Goal: Find specific page/section: Find specific page/section

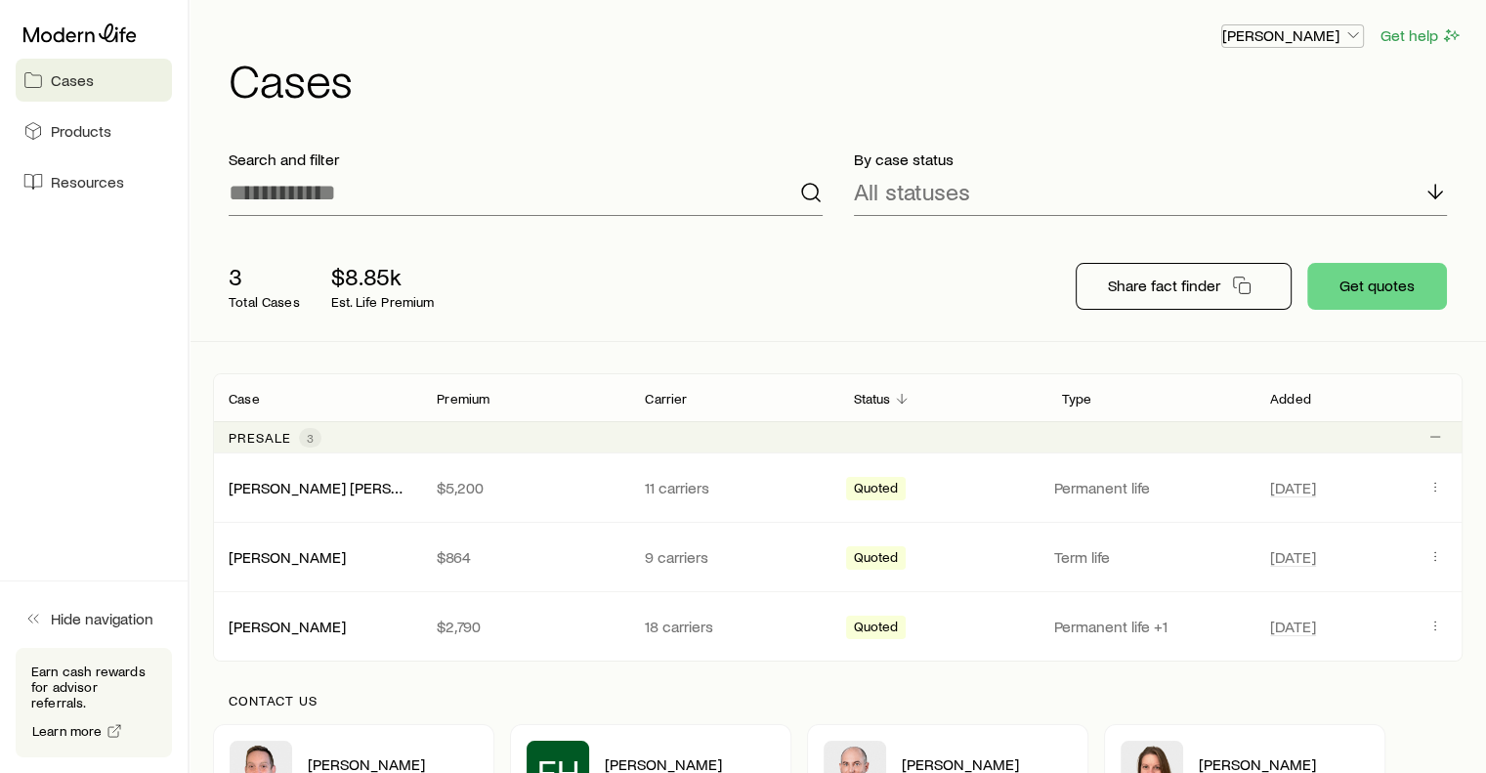
click at [1355, 30] on icon "button" at bounding box center [1353, 35] width 20 height 20
click at [1237, 124] on span "Commission schedule" at bounding box center [1248, 133] width 150 height 20
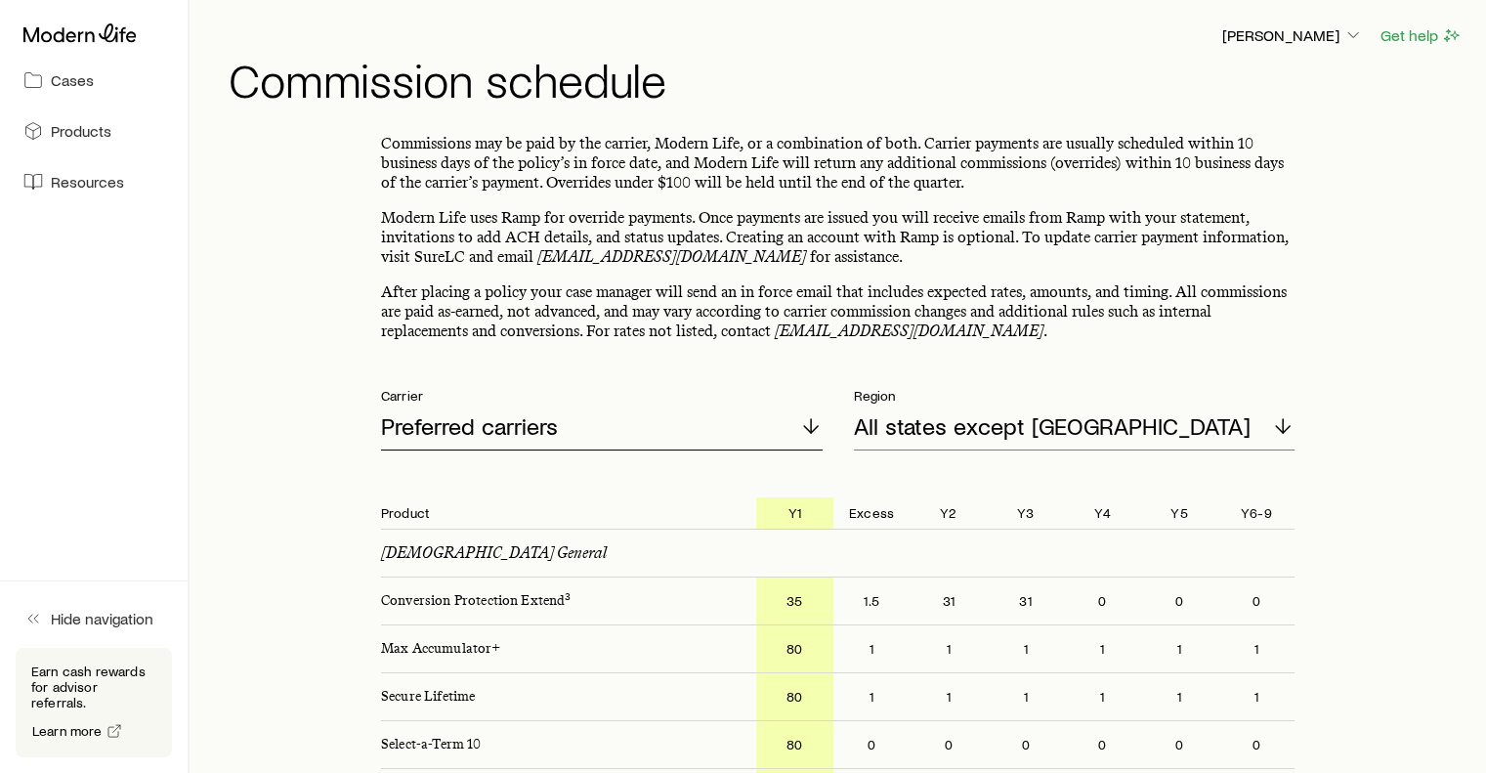
click at [812, 417] on icon at bounding box center [810, 425] width 23 height 23
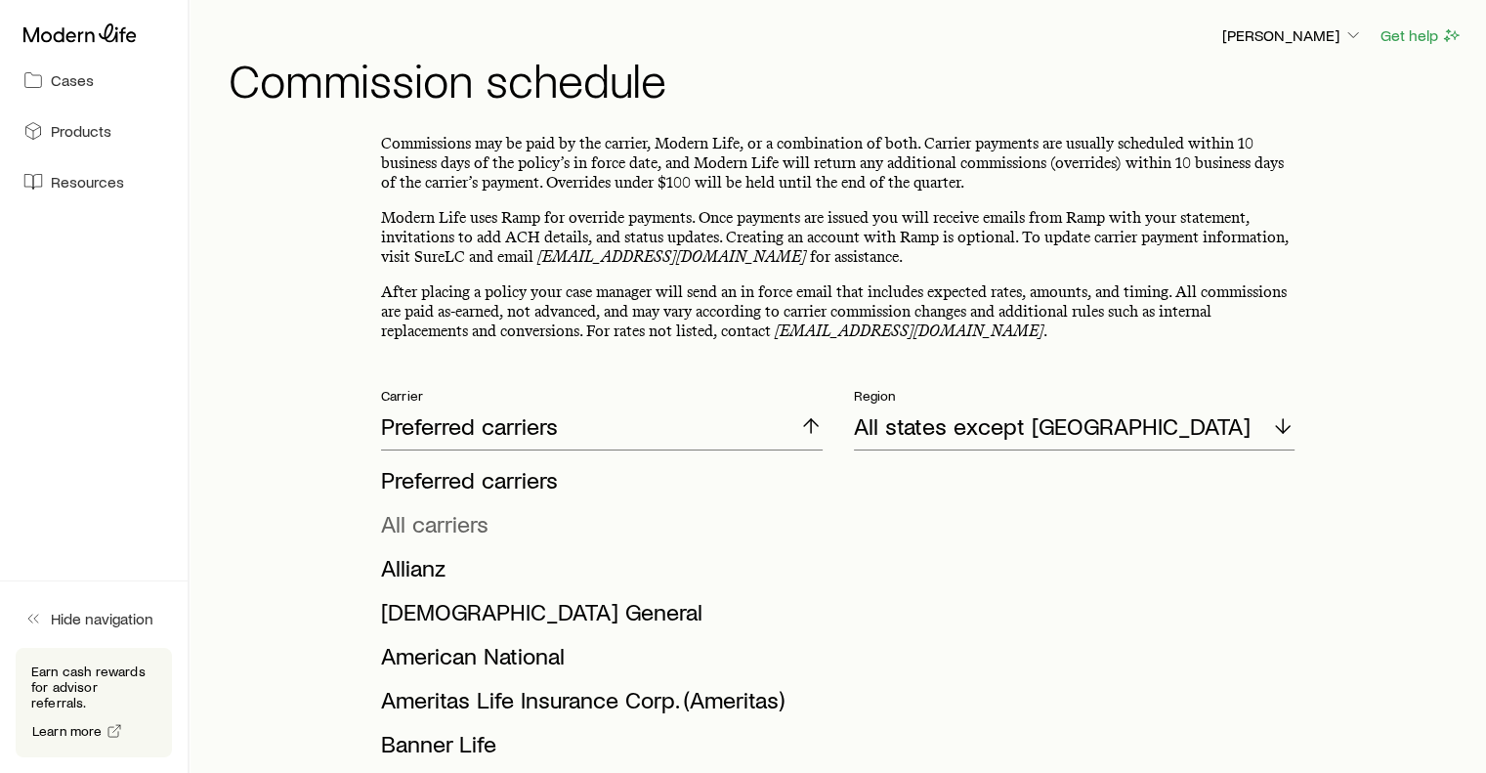
click at [469, 523] on span "All carriers" at bounding box center [434, 523] width 107 height 28
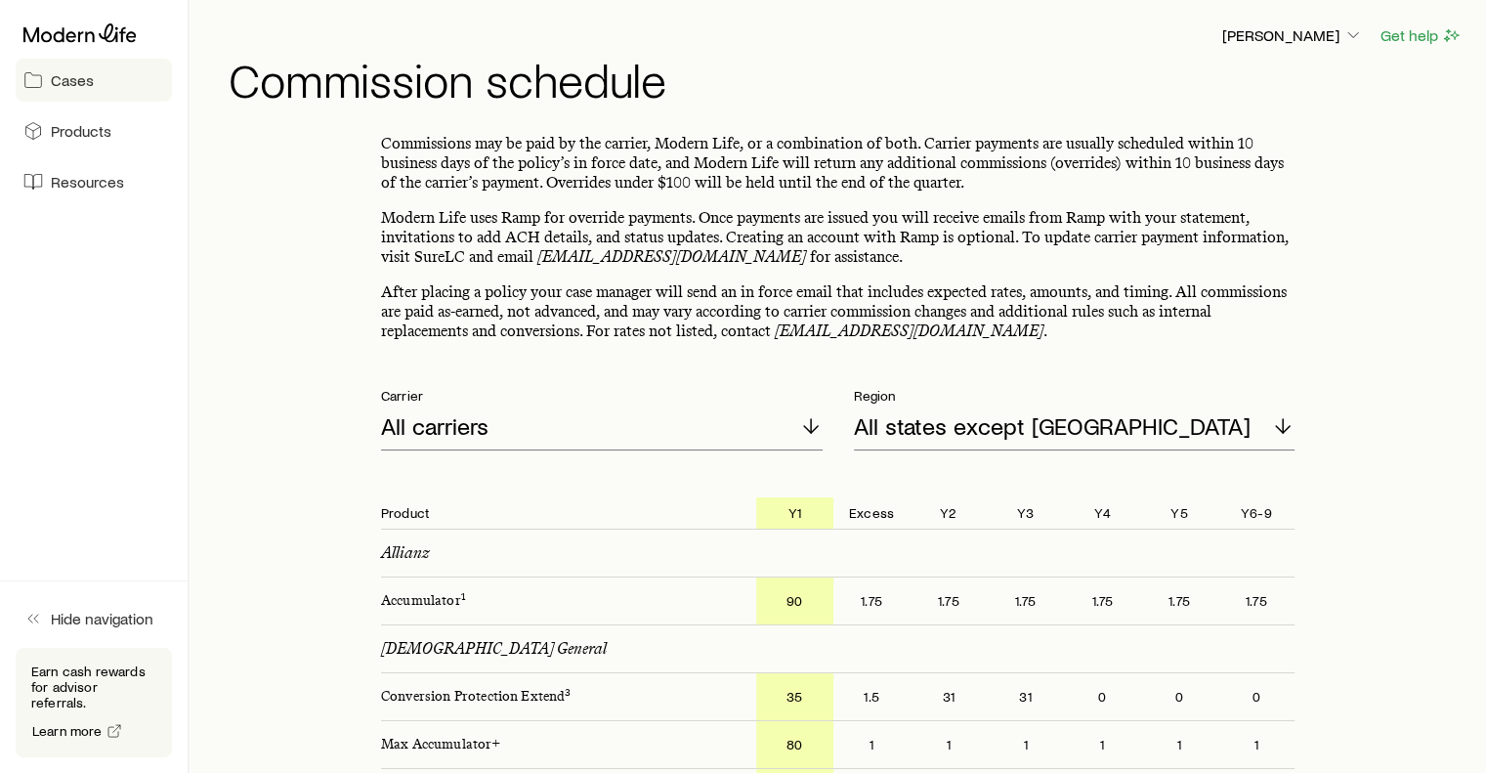
click at [74, 74] on span "Cases" at bounding box center [72, 80] width 43 height 20
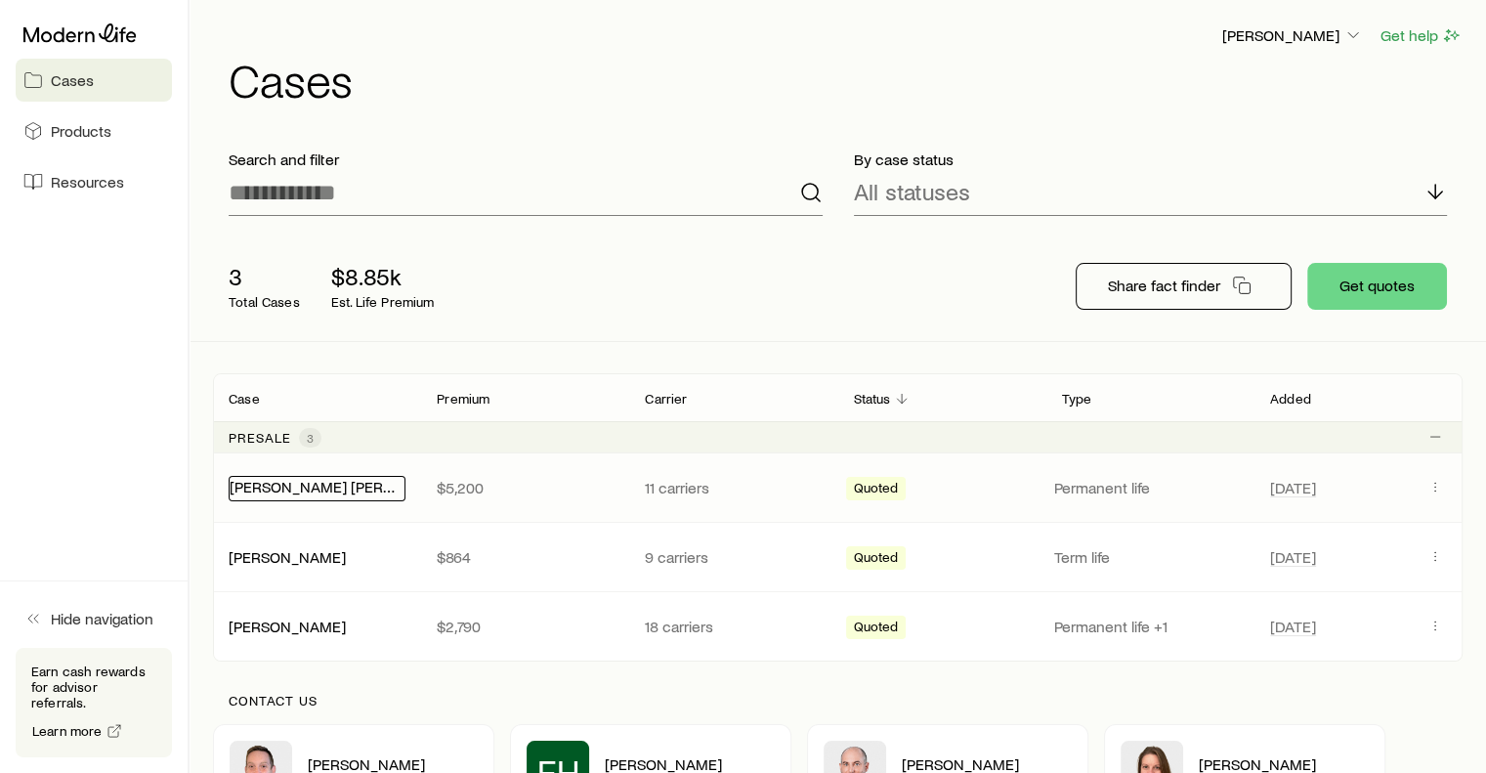
click at [322, 484] on link "[PERSON_NAME] [PERSON_NAME][GEOGRAPHIC_DATA]" at bounding box center [422, 486] width 385 height 19
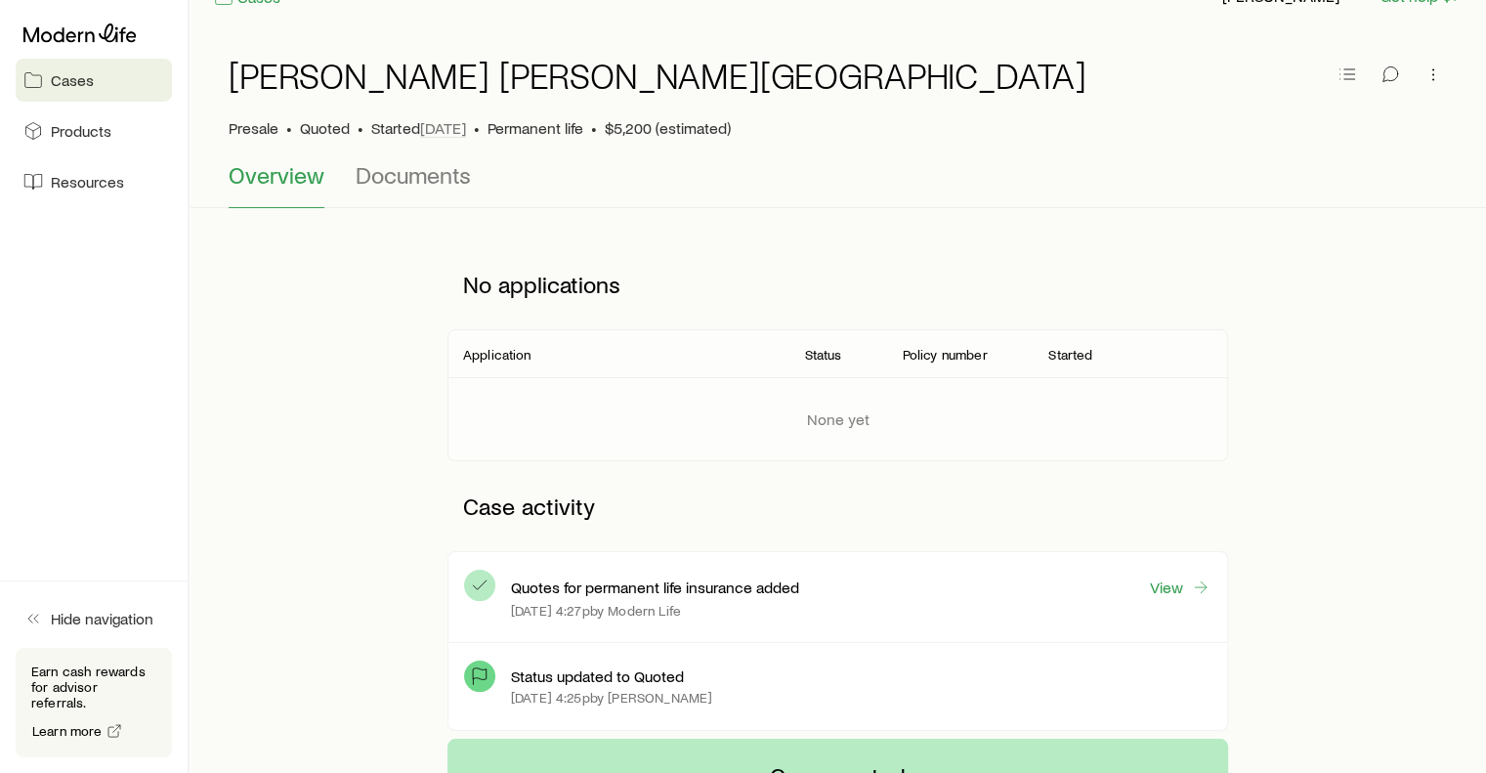
scroll to position [47, 0]
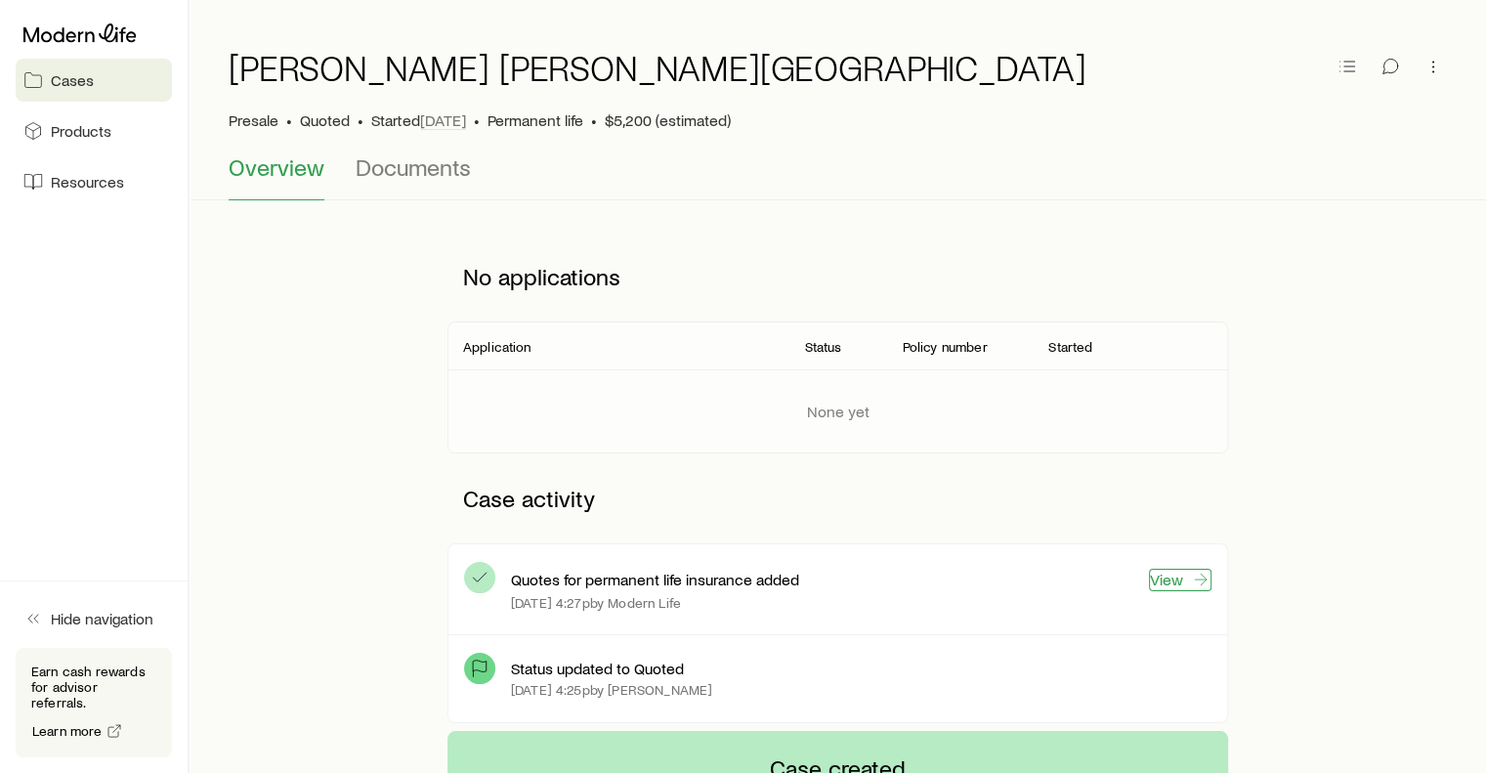
click at [1174, 579] on link "View" at bounding box center [1180, 580] width 63 height 22
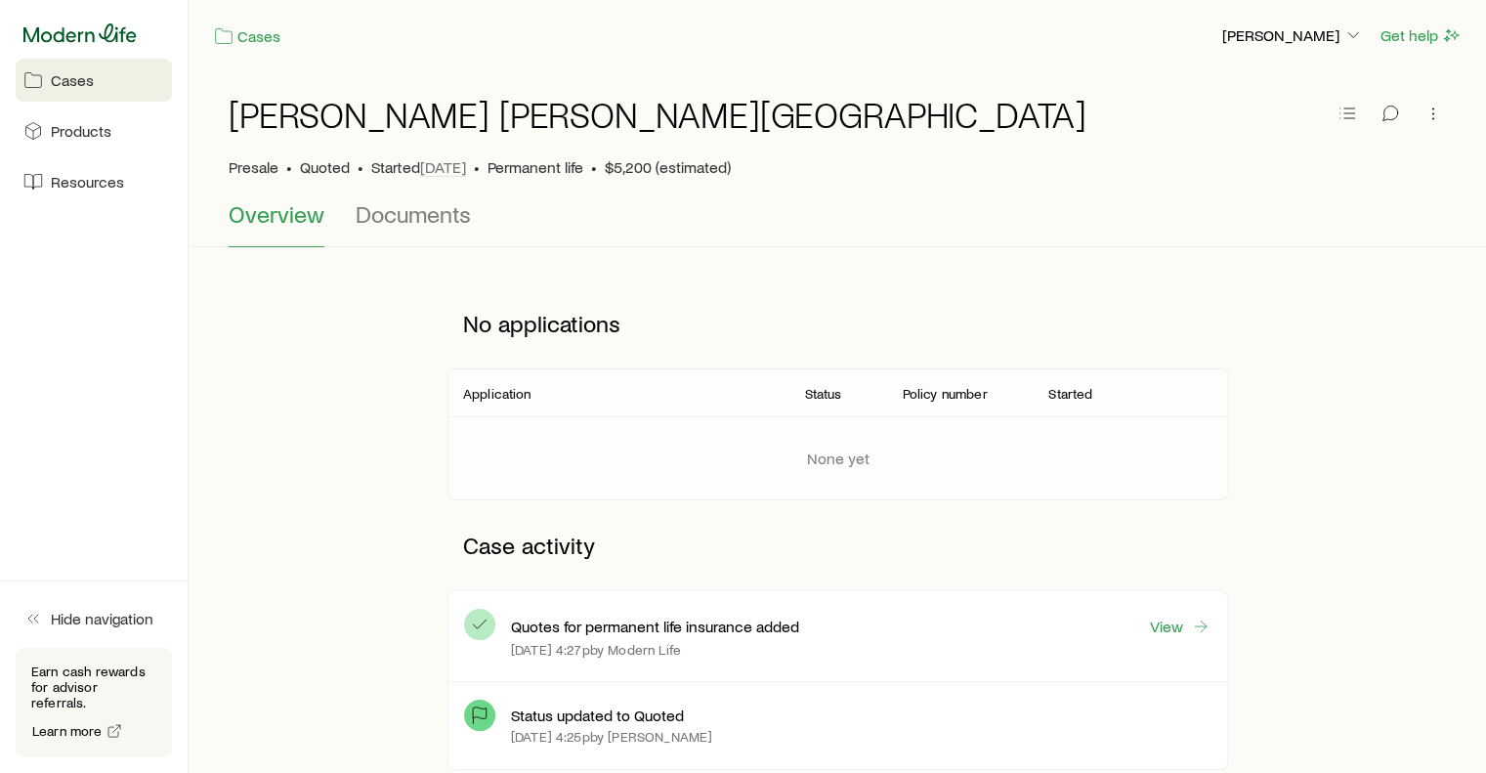
click at [53, 23] on icon at bounding box center [79, 33] width 113 height 20
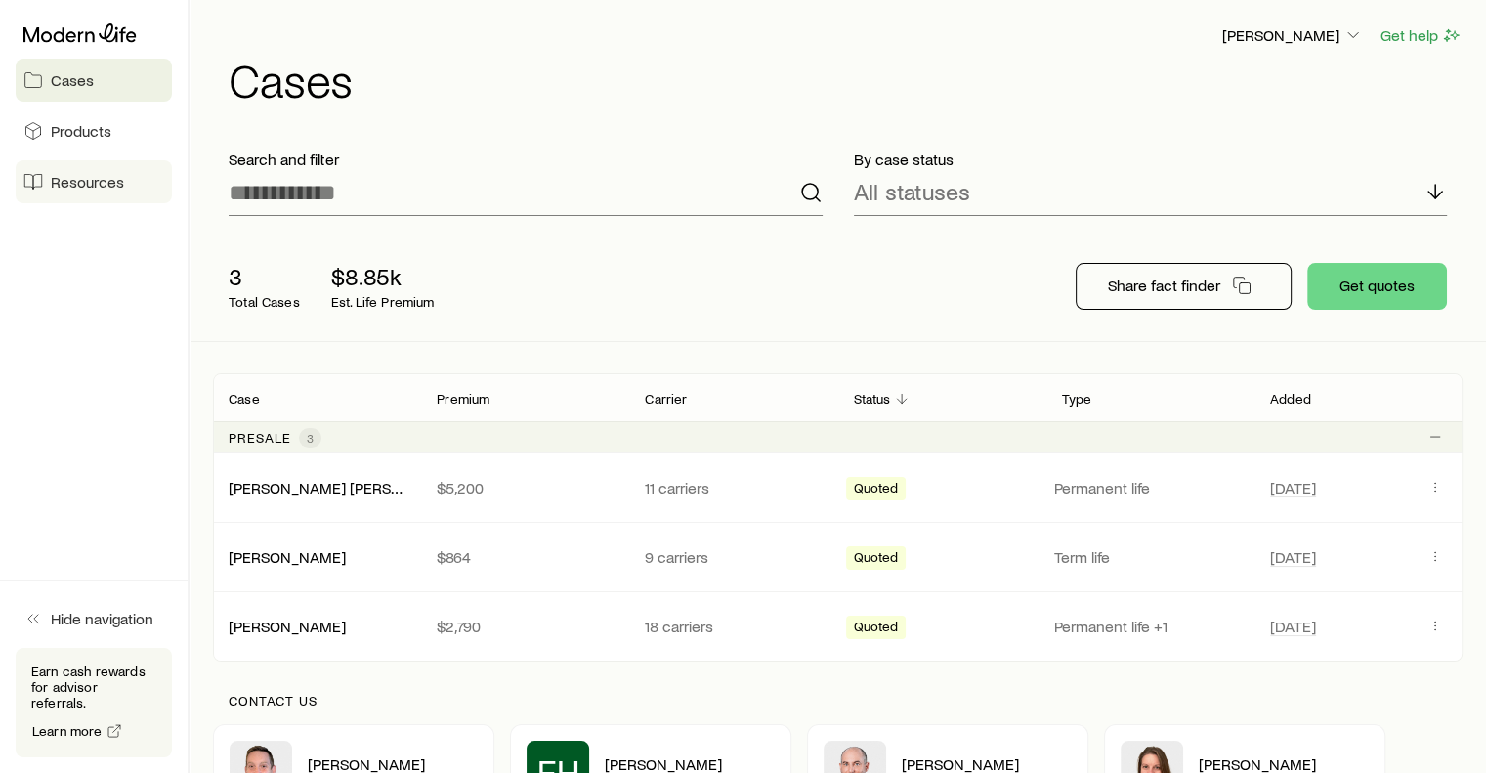
click at [68, 180] on span "Resources" at bounding box center [87, 182] width 73 height 20
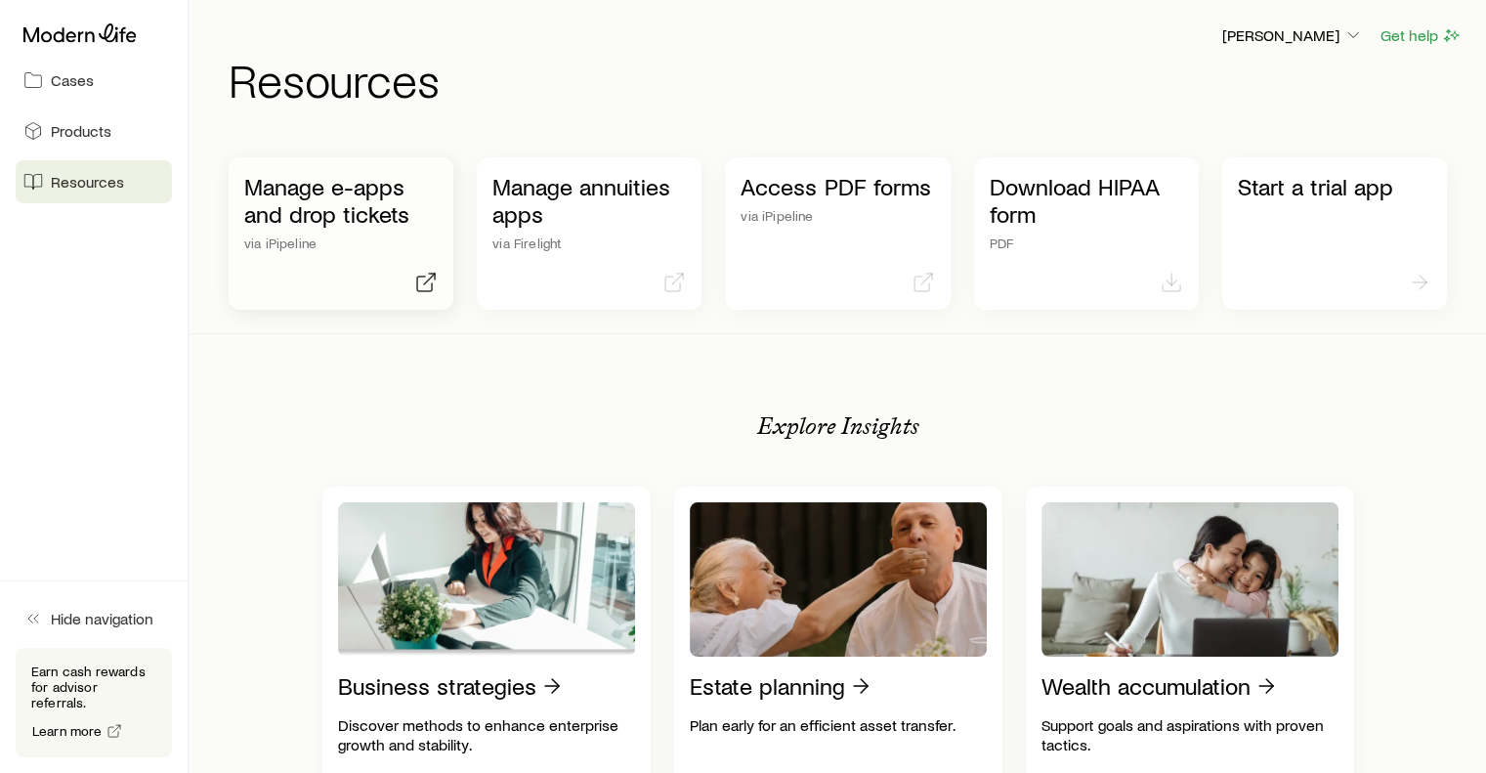
click at [367, 191] on p "Manage e-apps and drop tickets" at bounding box center [340, 200] width 193 height 55
click at [61, 73] on span "Cases" at bounding box center [72, 80] width 43 height 20
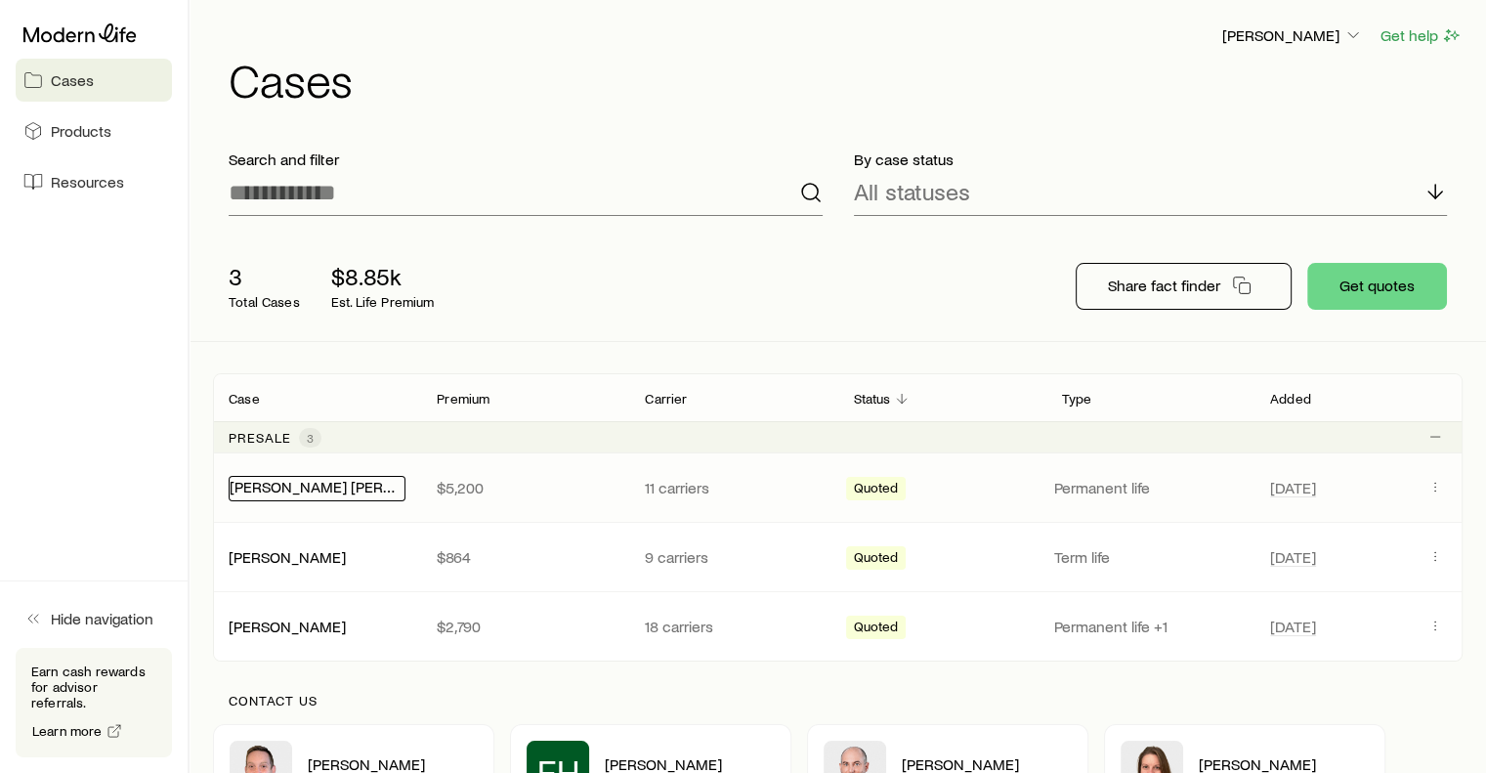
click at [361, 488] on link "[PERSON_NAME] [PERSON_NAME][GEOGRAPHIC_DATA]" at bounding box center [422, 486] width 385 height 19
